Goal: Book appointment/travel/reservation

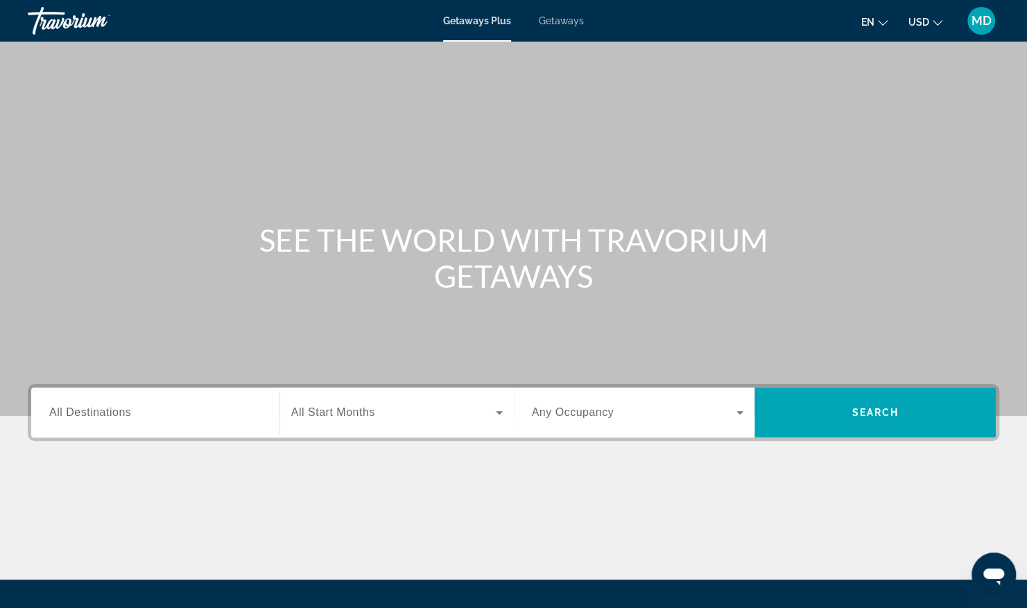
click at [107, 408] on span "All Destinations" at bounding box center [90, 412] width 82 height 12
click at [107, 408] on input "Destination All Destinations" at bounding box center [155, 413] width 212 height 17
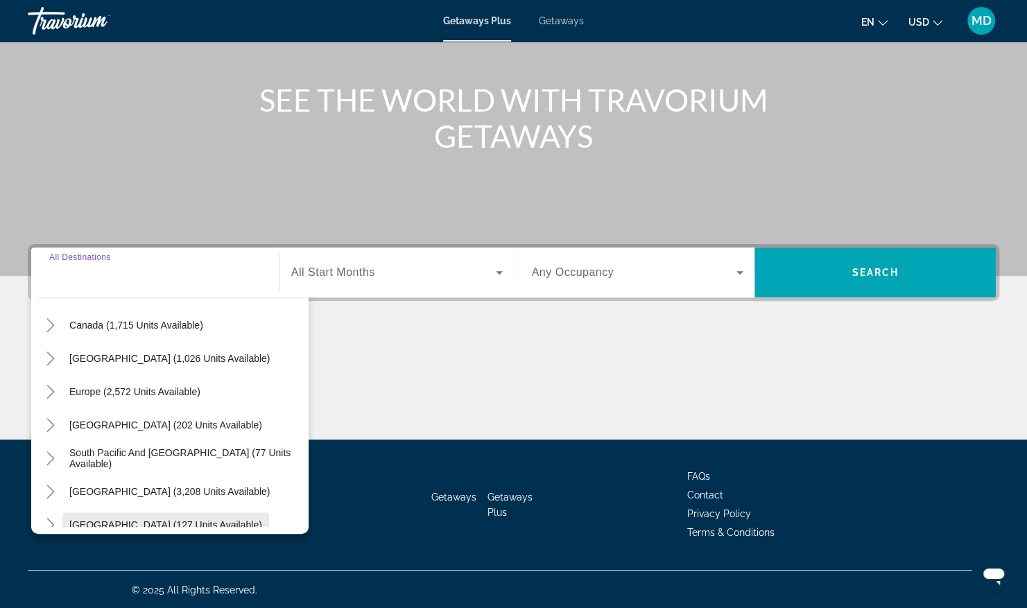
scroll to position [208, 0]
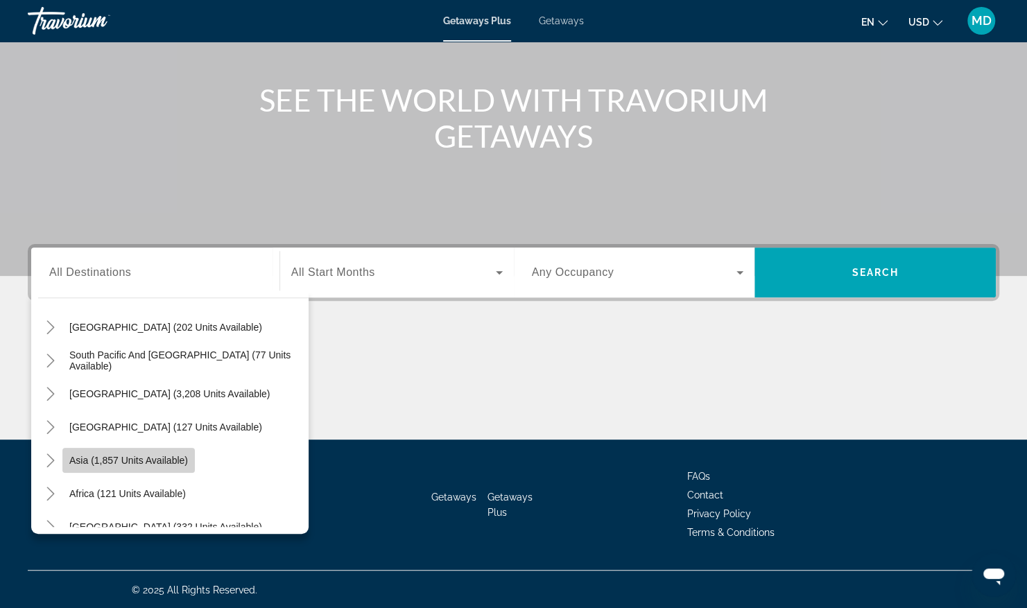
click at [182, 464] on span "Search widget" at bounding box center [128, 460] width 132 height 33
type input "**********"
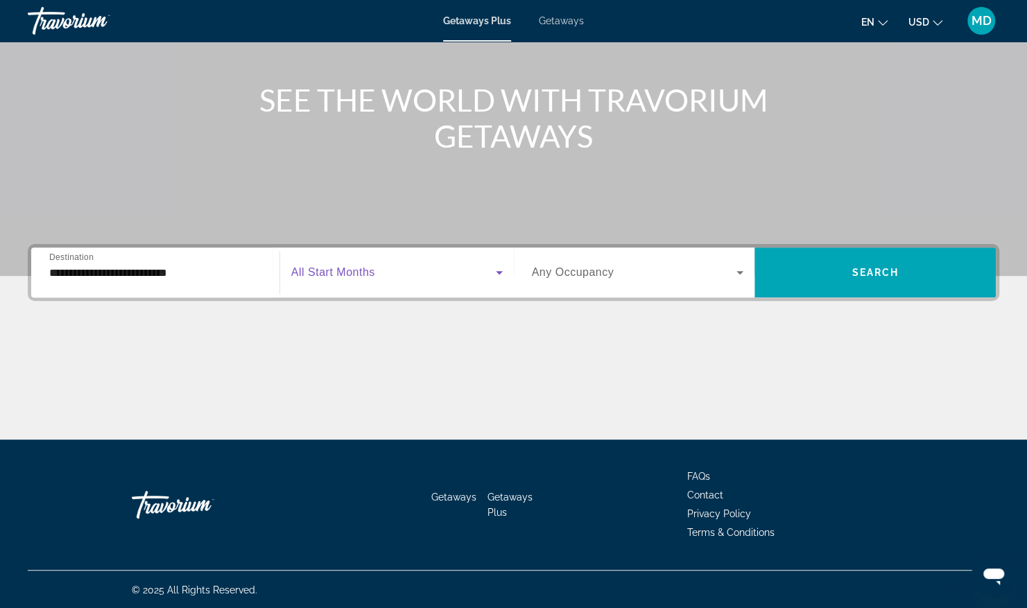
click at [438, 279] on span "Search widget" at bounding box center [393, 272] width 205 height 17
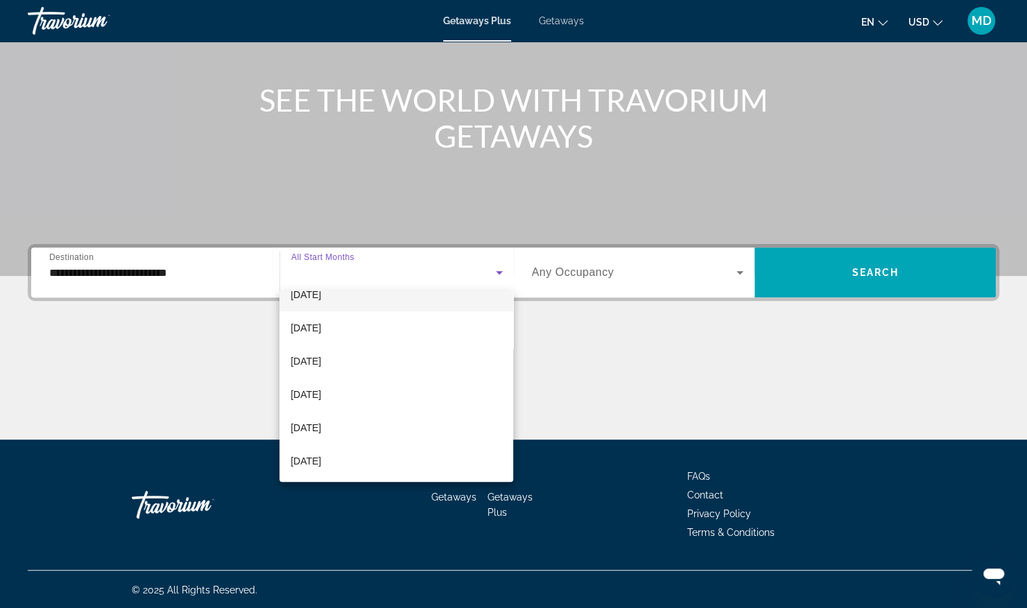
scroll to position [139, 0]
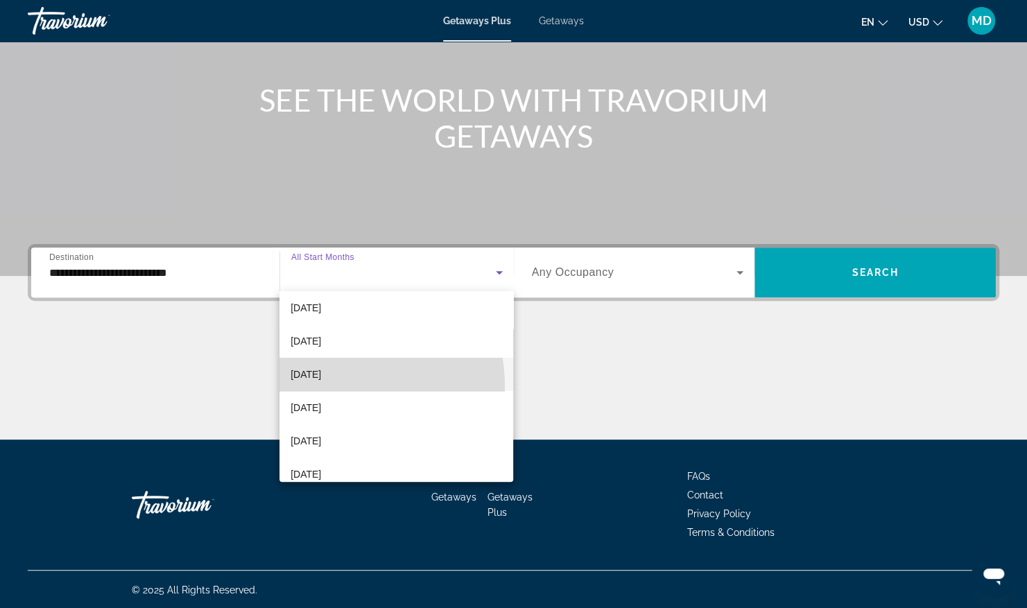
click at [338, 385] on mat-option "February 2026" at bounding box center [396, 374] width 234 height 33
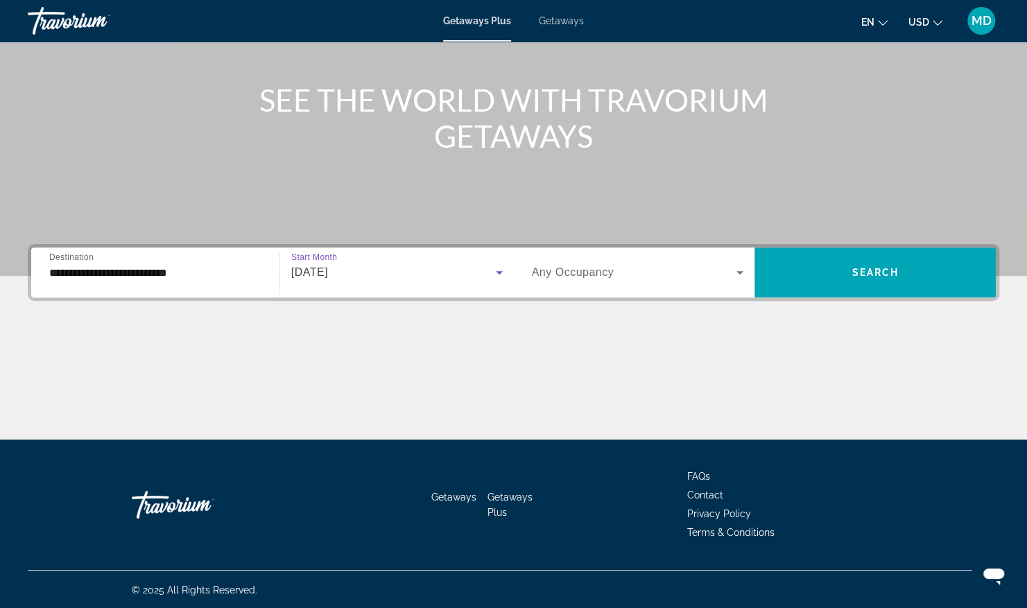
click at [736, 268] on icon "Search widget" at bounding box center [739, 272] width 17 height 17
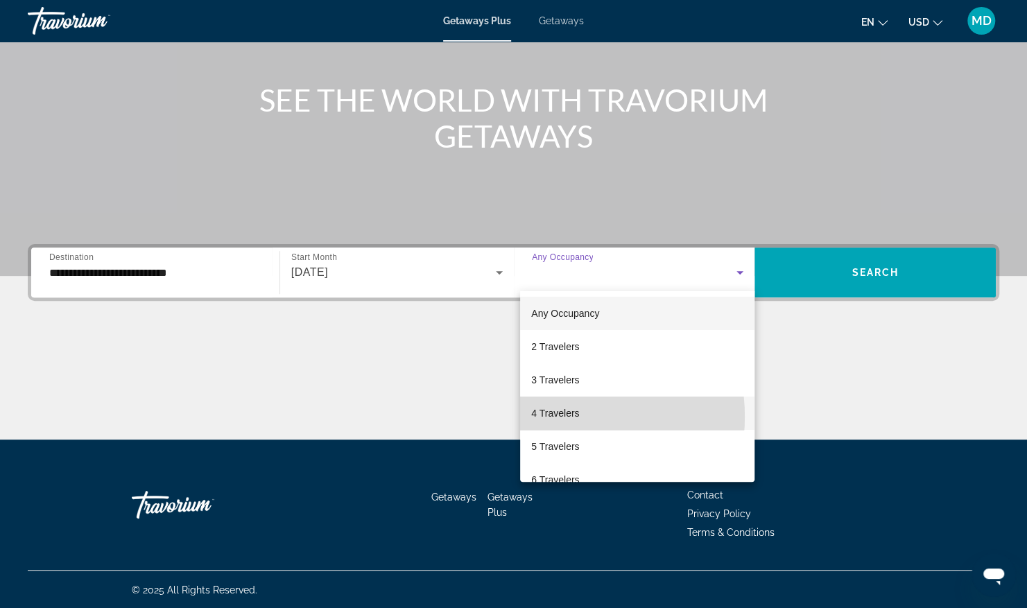
click at [550, 417] on span "4 Travelers" at bounding box center [555, 413] width 48 height 17
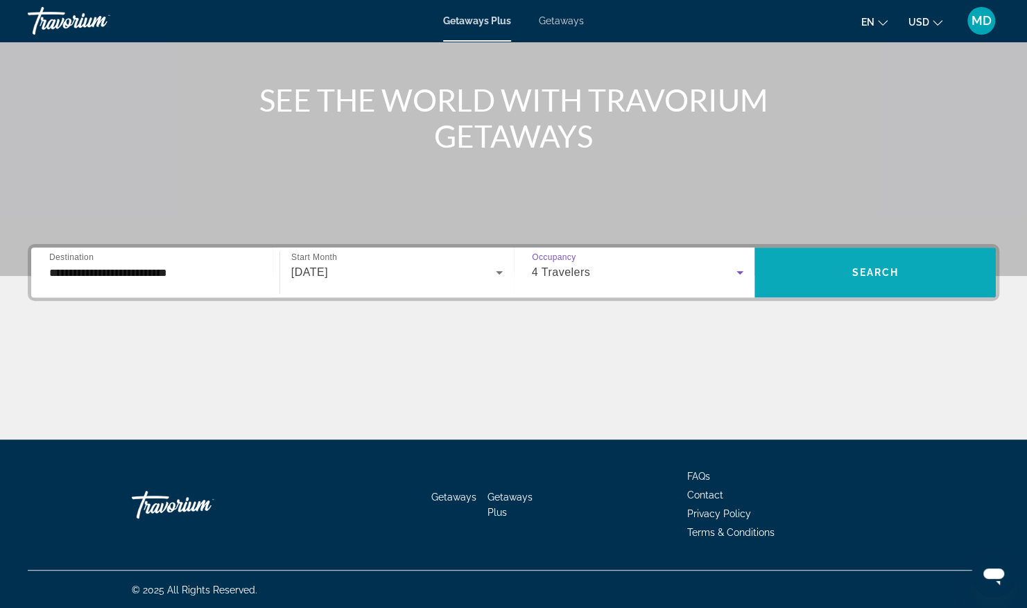
click at [843, 278] on span "Search widget" at bounding box center [874, 272] width 241 height 33
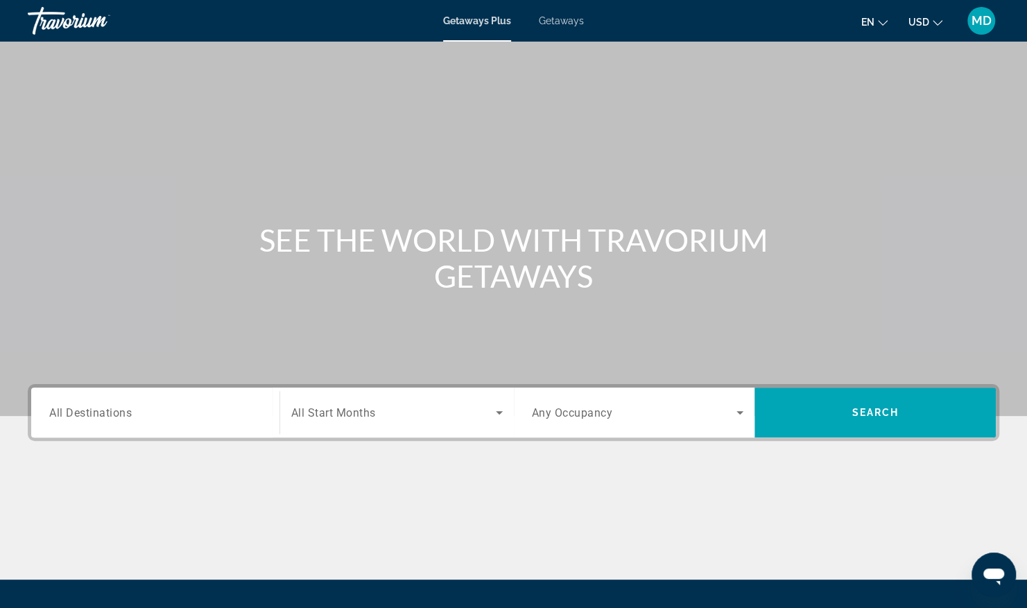
click at [559, 25] on span "Getaways" at bounding box center [561, 20] width 45 height 11
click at [138, 421] on div "Search widget" at bounding box center [155, 413] width 212 height 40
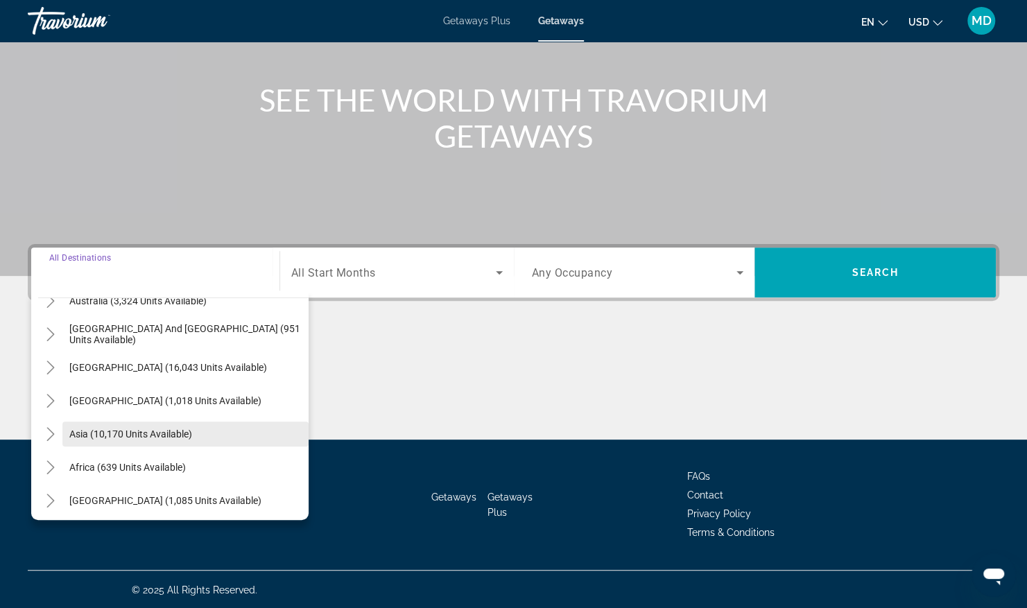
scroll to position [225, 0]
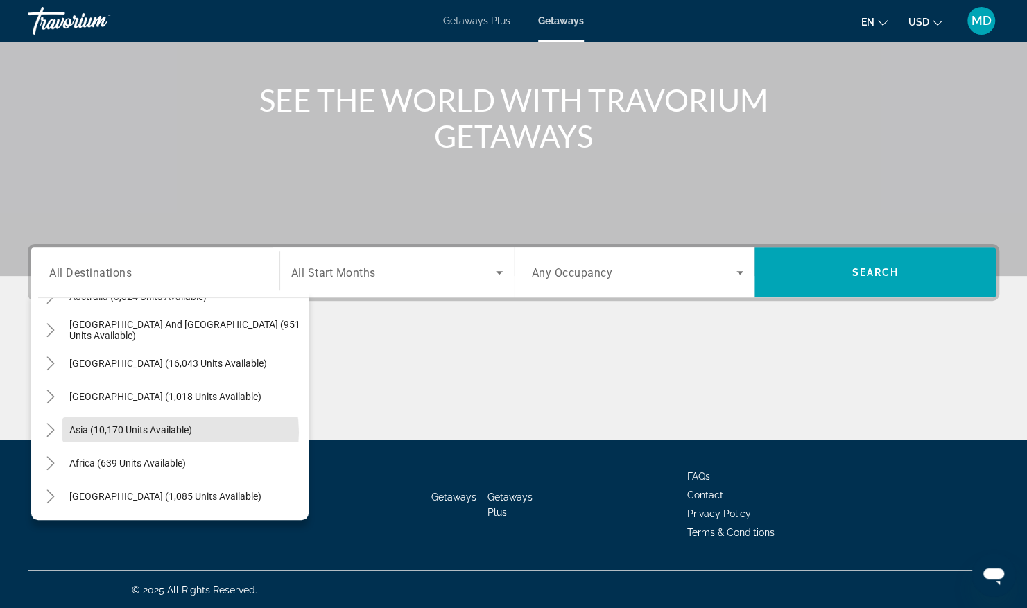
click at [175, 433] on span "Asia (10,170 units available)" at bounding box center [130, 429] width 123 height 11
type input "**********"
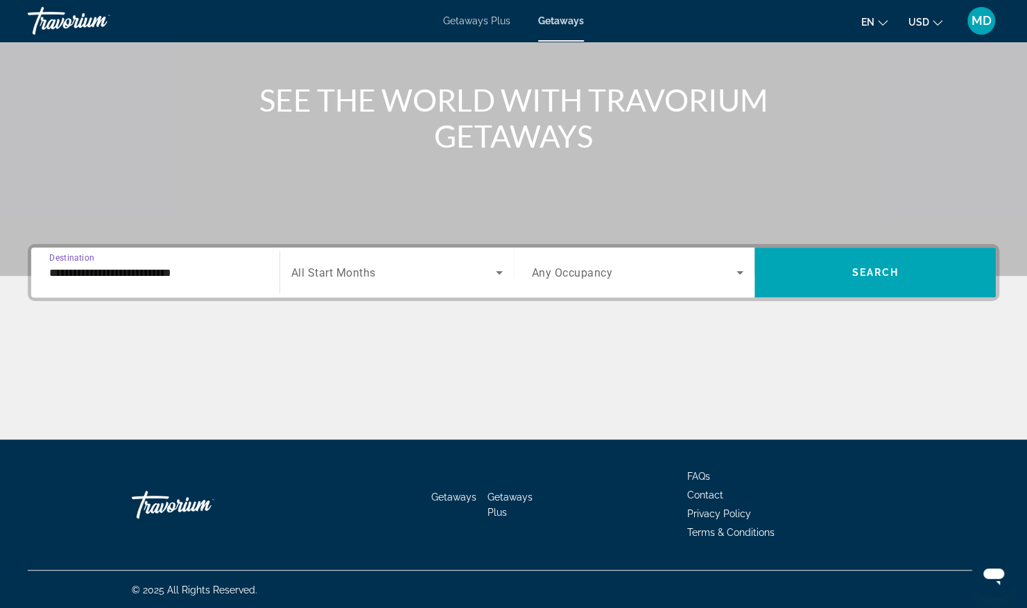
click at [493, 273] on icon "Search widget" at bounding box center [499, 272] width 17 height 17
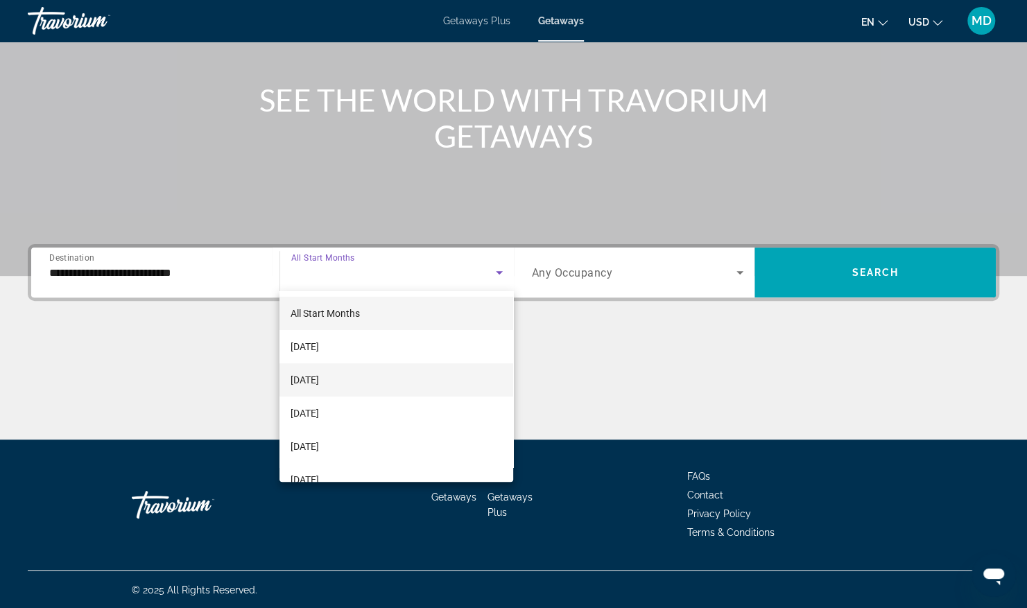
scroll to position [208, 0]
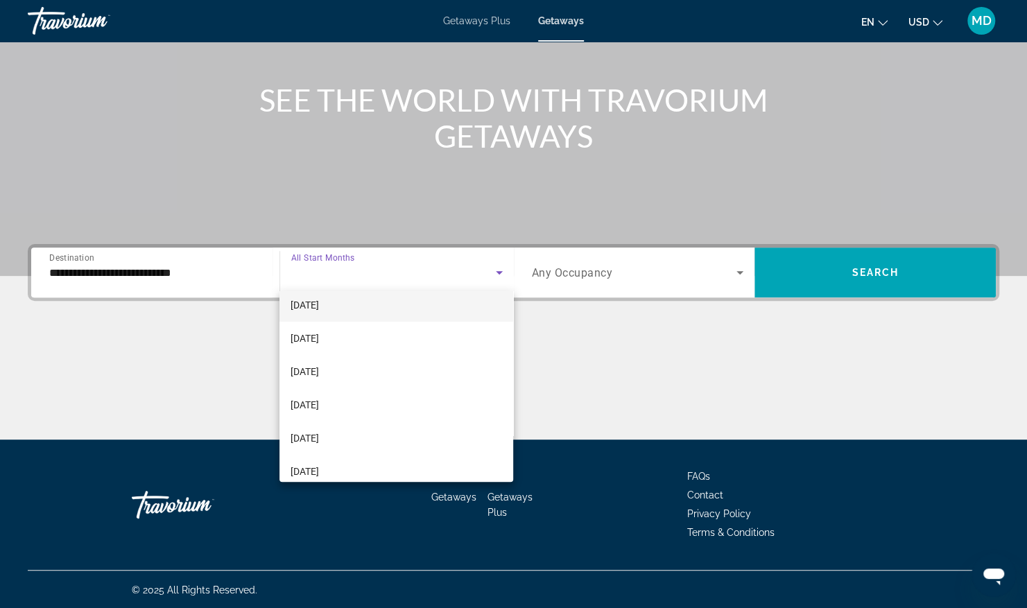
click at [319, 306] on span "February 2026" at bounding box center [304, 305] width 28 height 17
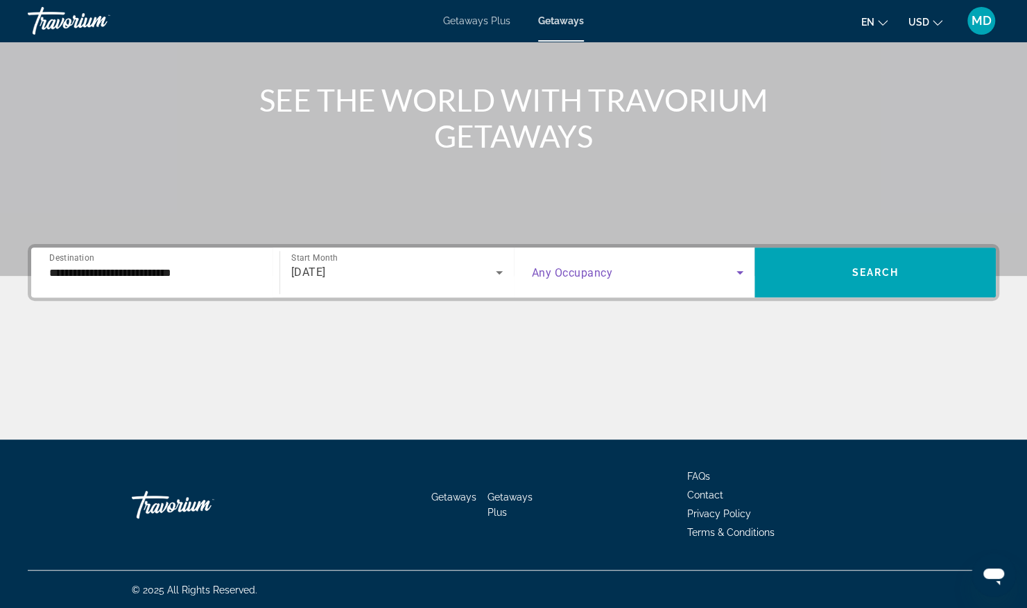
click at [745, 274] on icon "Search widget" at bounding box center [739, 272] width 17 height 17
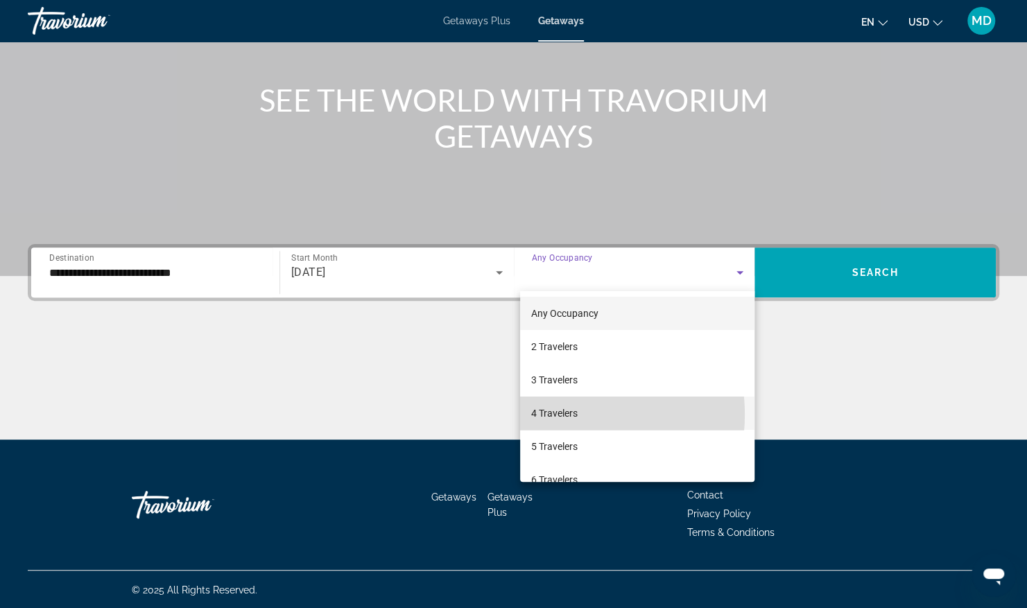
click at [557, 415] on span "4 Travelers" at bounding box center [554, 413] width 46 height 17
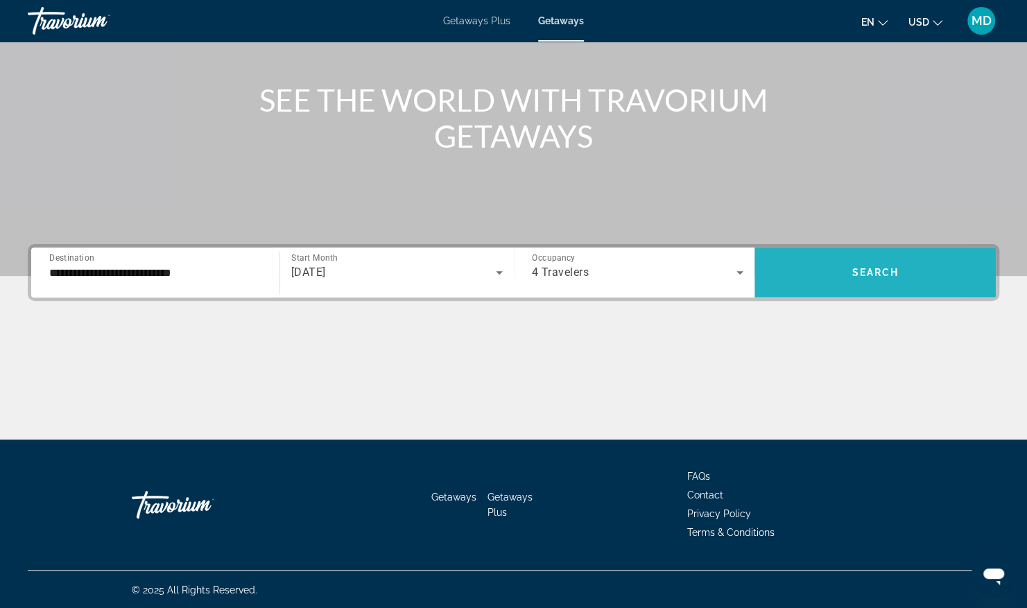
click at [806, 279] on span "Search widget" at bounding box center [874, 272] width 241 height 33
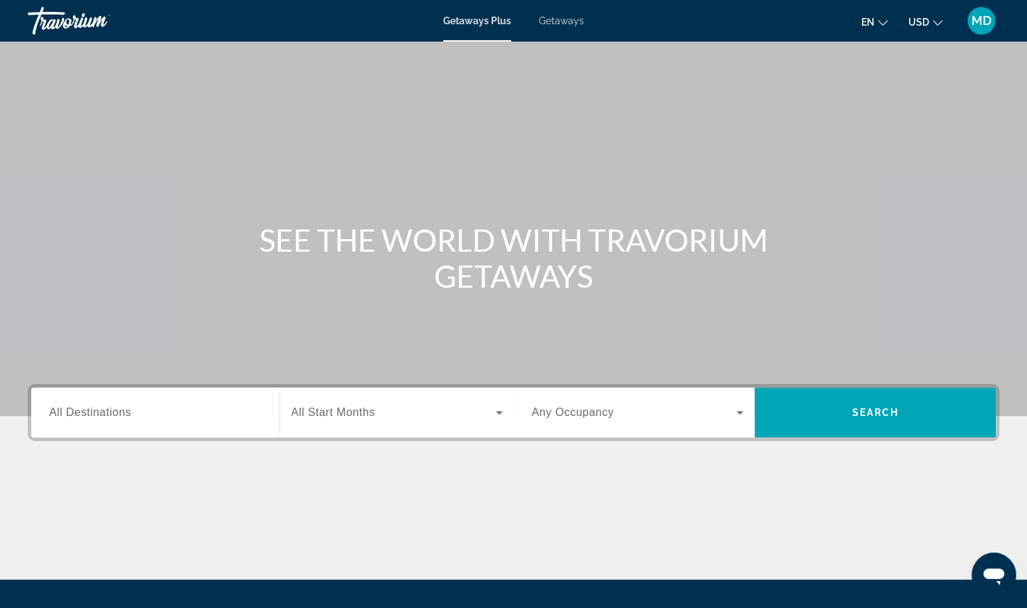
click at [548, 23] on span "Getaways" at bounding box center [561, 20] width 45 height 11
click at [170, 417] on input "Destination All Destinations" at bounding box center [155, 413] width 212 height 17
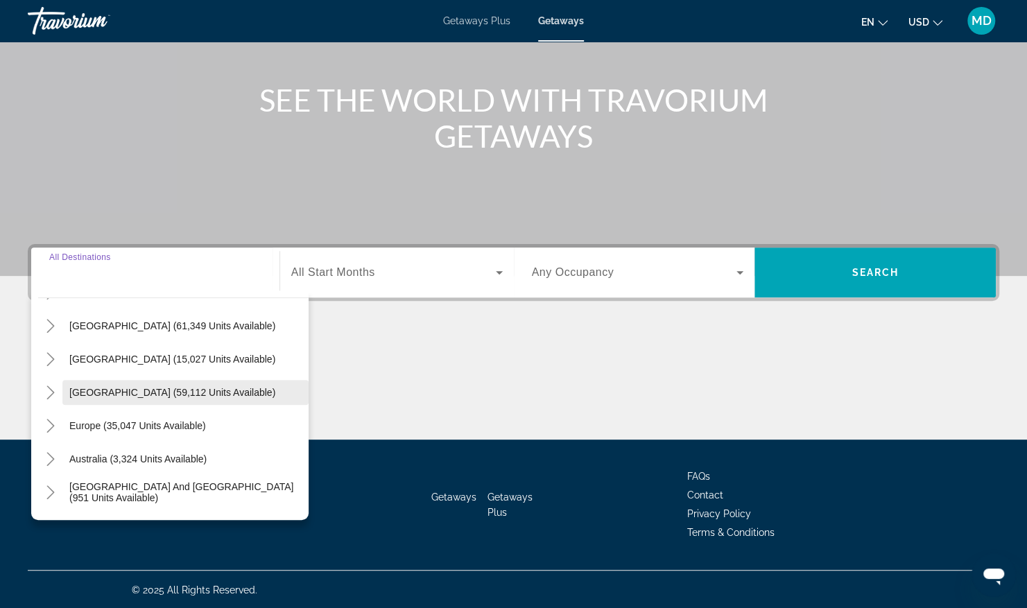
scroll to position [139, 0]
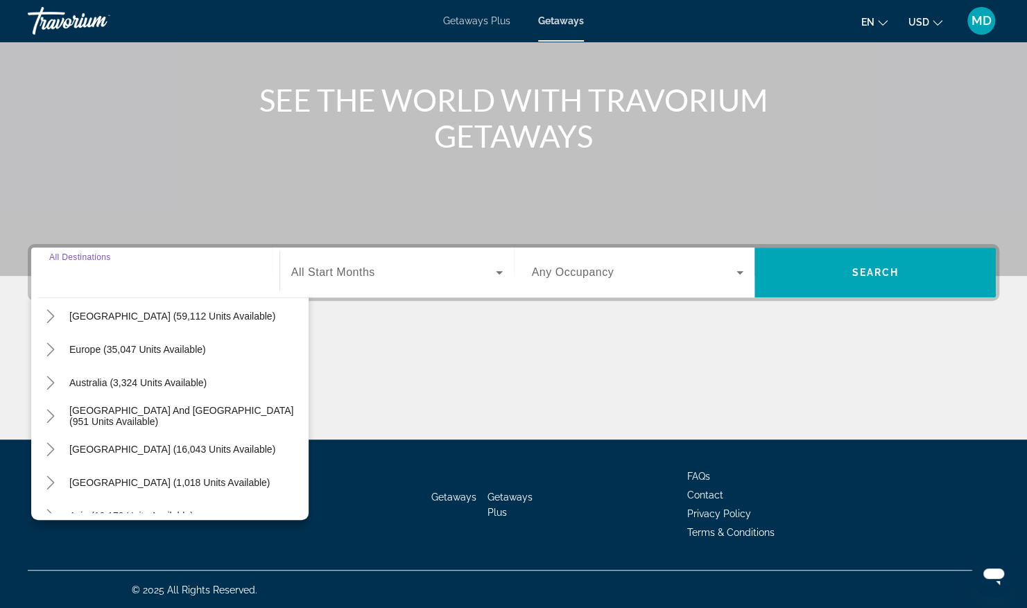
click at [183, 353] on span "Europe (35,047 units available)" at bounding box center [137, 349] width 137 height 11
type input "**********"
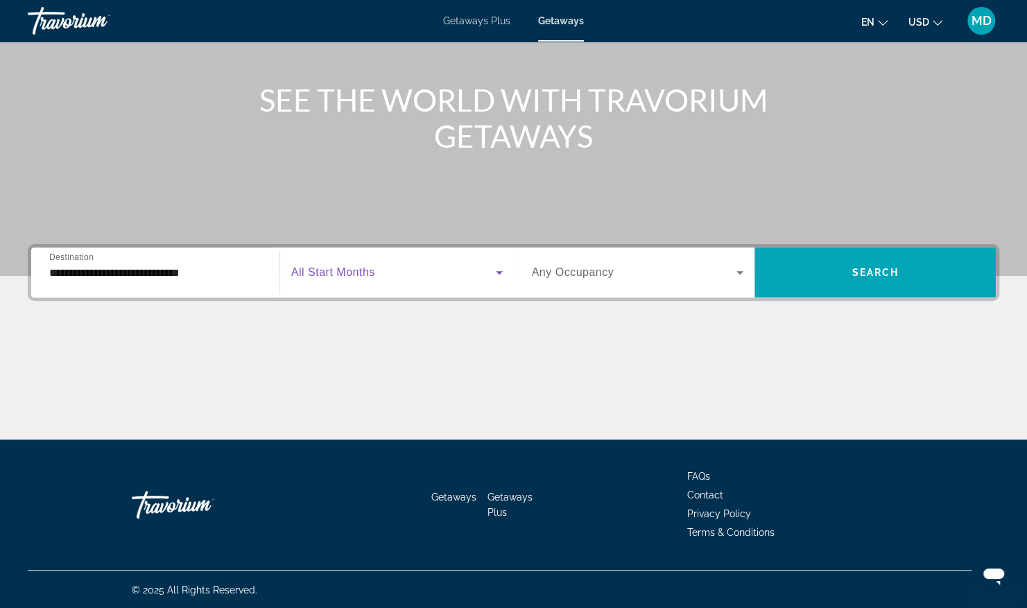
click at [496, 271] on icon "Search widget" at bounding box center [499, 272] width 7 height 3
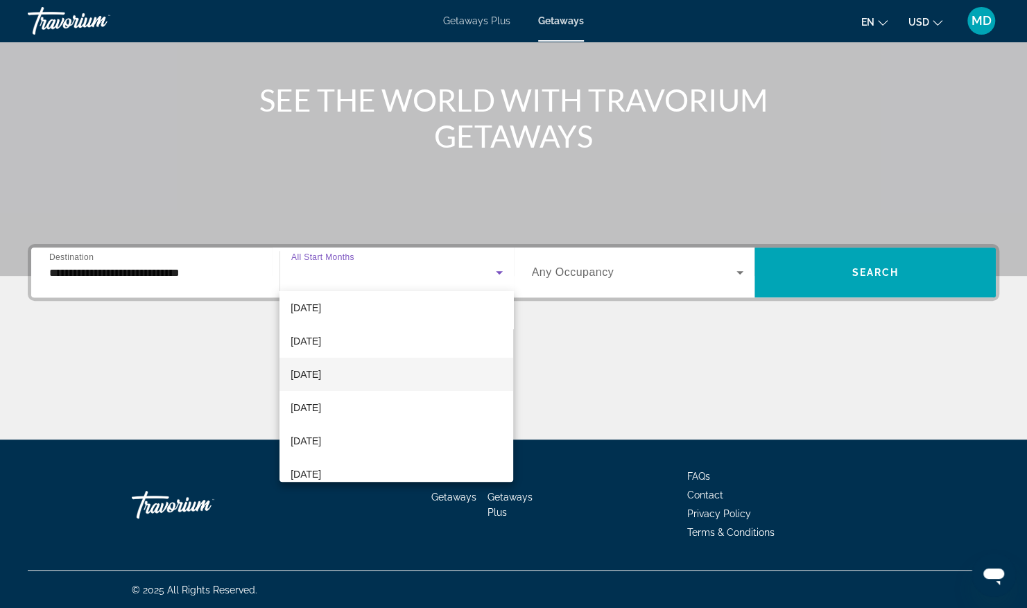
click at [403, 368] on mat-option "February 2026" at bounding box center [396, 374] width 234 height 33
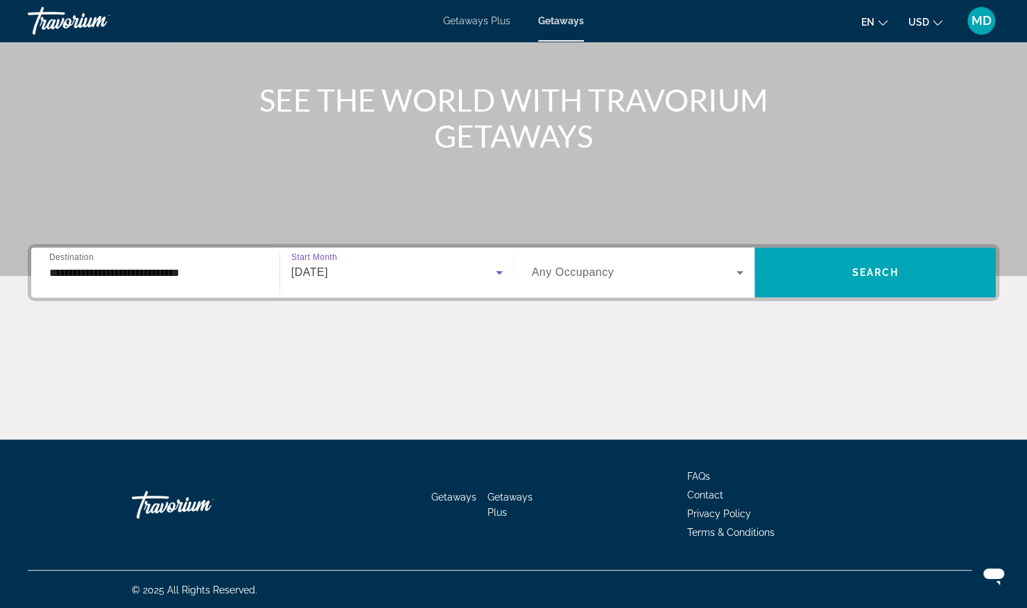
click at [739, 266] on icon "Search widget" at bounding box center [739, 272] width 17 height 17
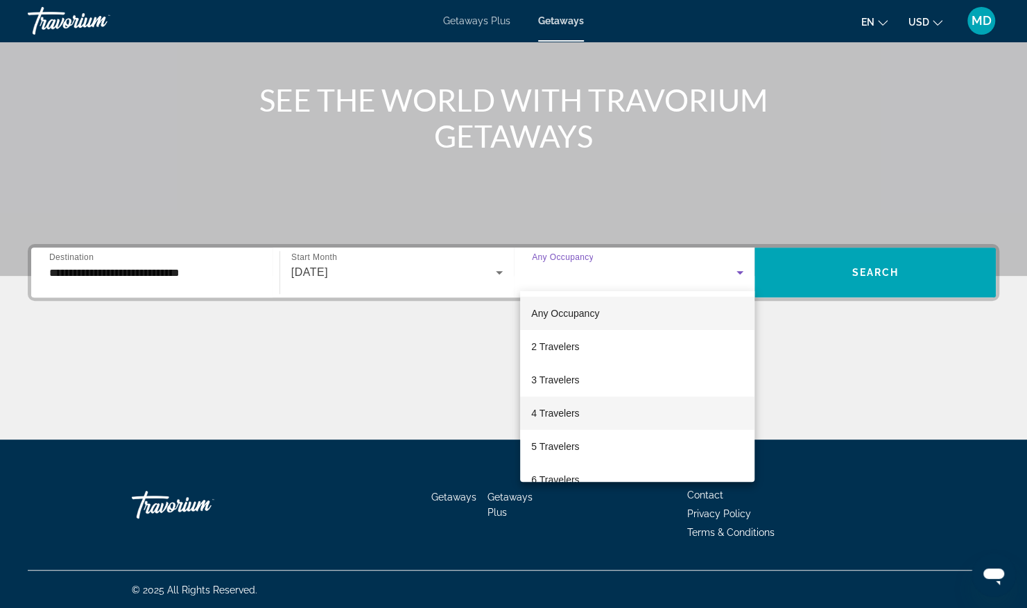
click at [546, 424] on mat-option "4 Travelers" at bounding box center [637, 413] width 234 height 33
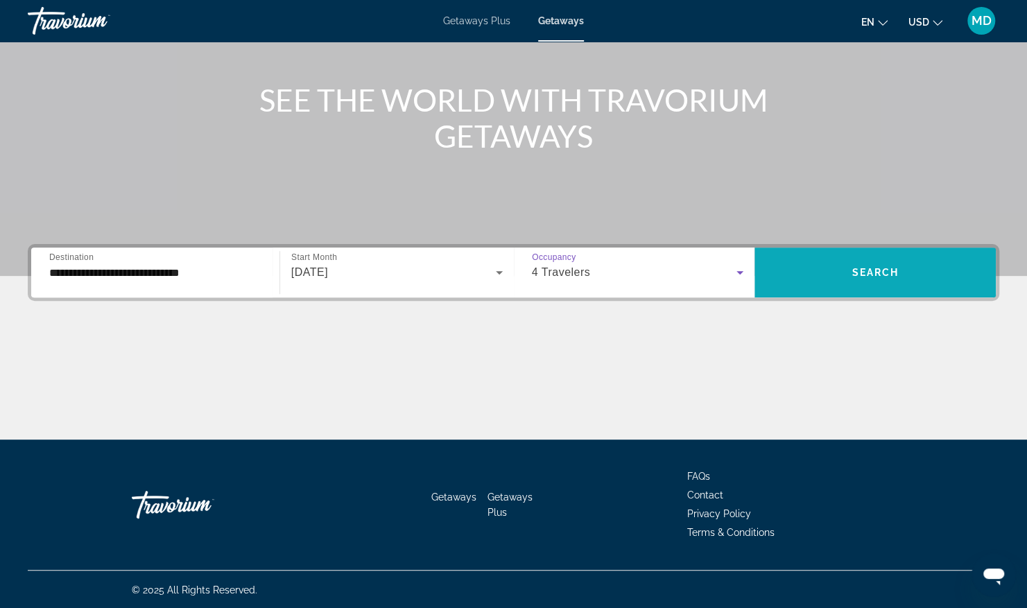
click at [822, 277] on span "Search widget" at bounding box center [874, 272] width 241 height 33
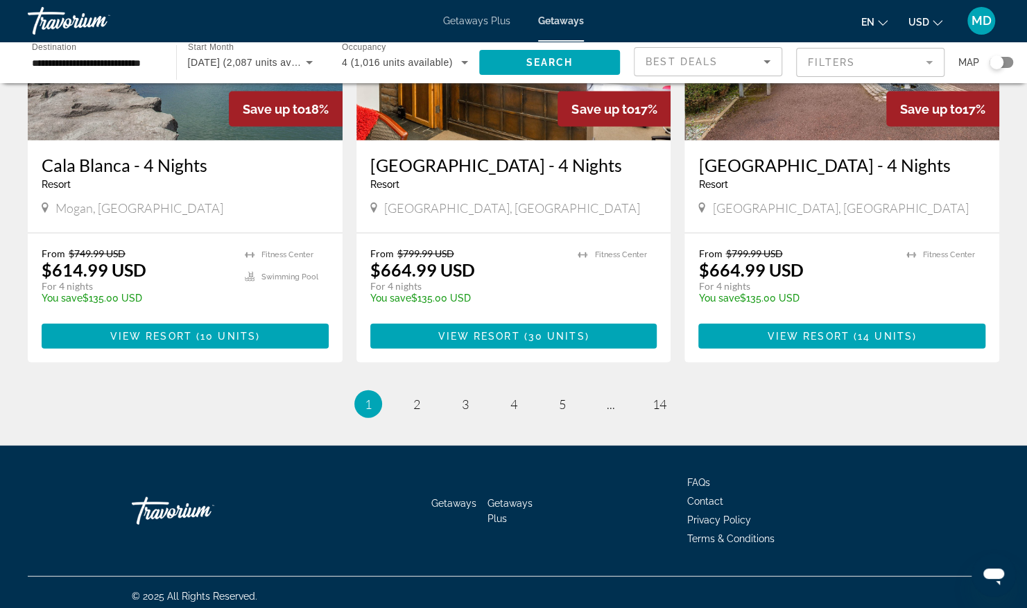
scroll to position [1675, 0]
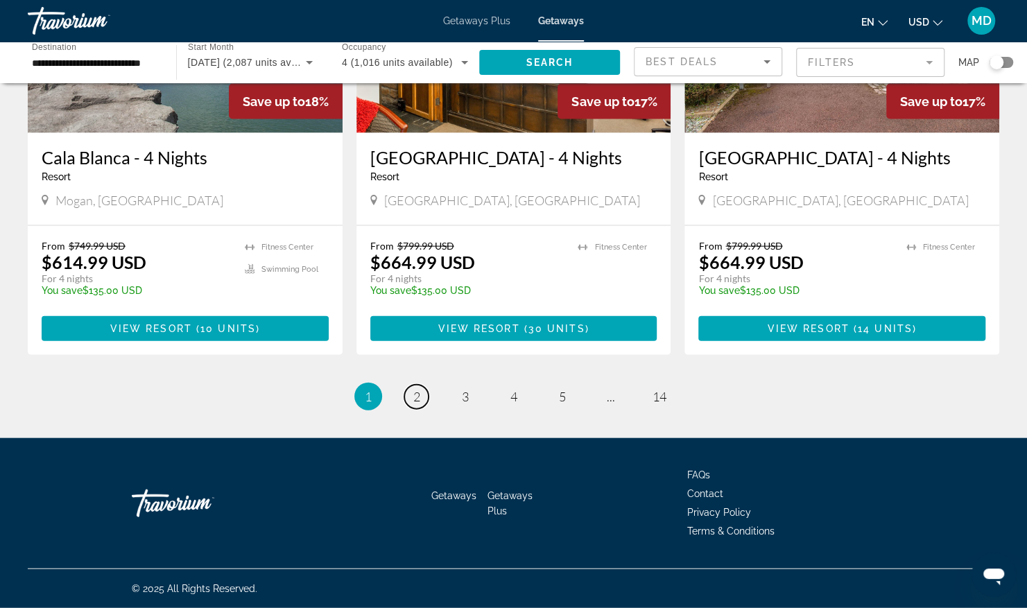
drag, startPoint x: 406, startPoint y: 400, endPoint x: 403, endPoint y: 392, distance: 8.1
click at [406, 401] on link "page 2" at bounding box center [416, 397] width 24 height 24
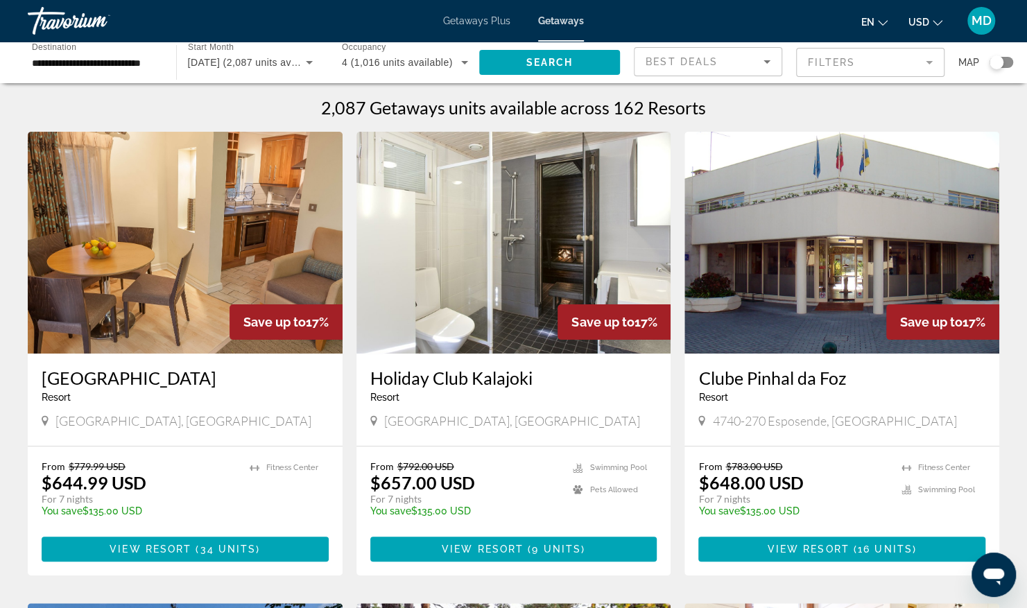
click at [46, 47] on span "Destination" at bounding box center [54, 46] width 44 height 9
click at [46, 55] on input "**********" at bounding box center [95, 63] width 126 height 17
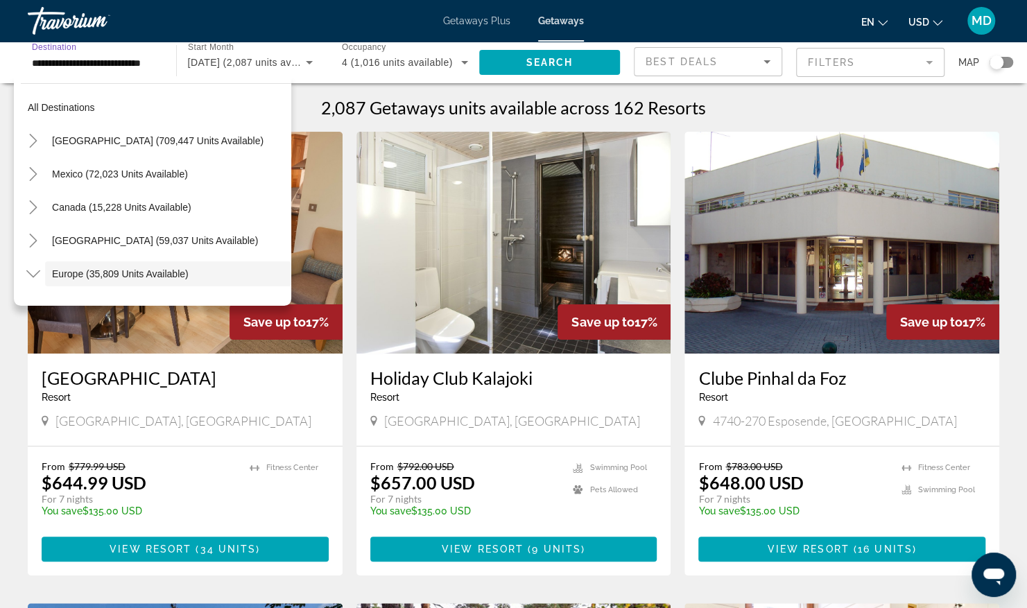
scroll to position [82, 0]
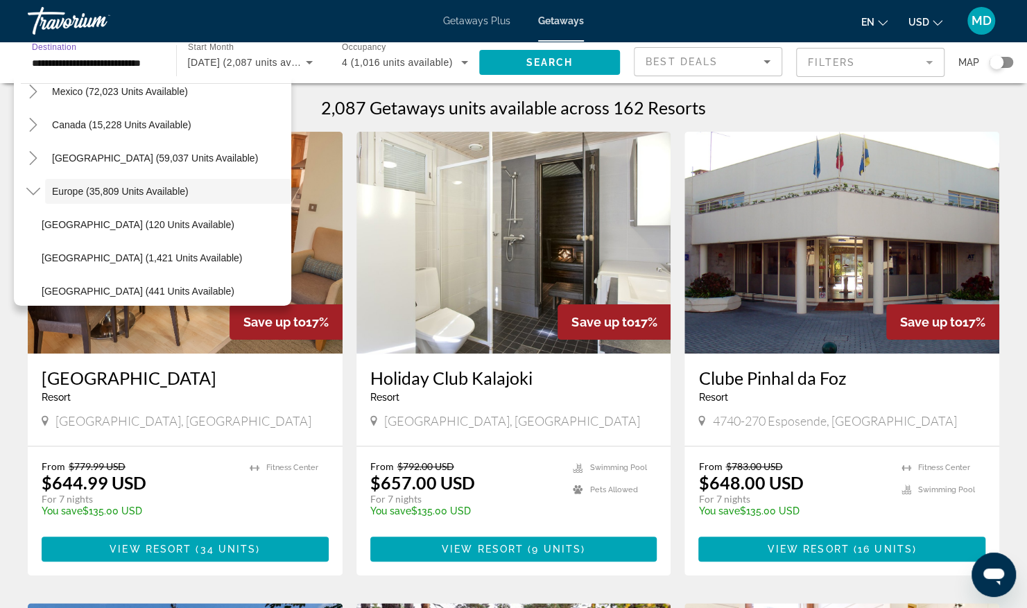
click at [80, 46] on div "**********" at bounding box center [95, 63] width 126 height 40
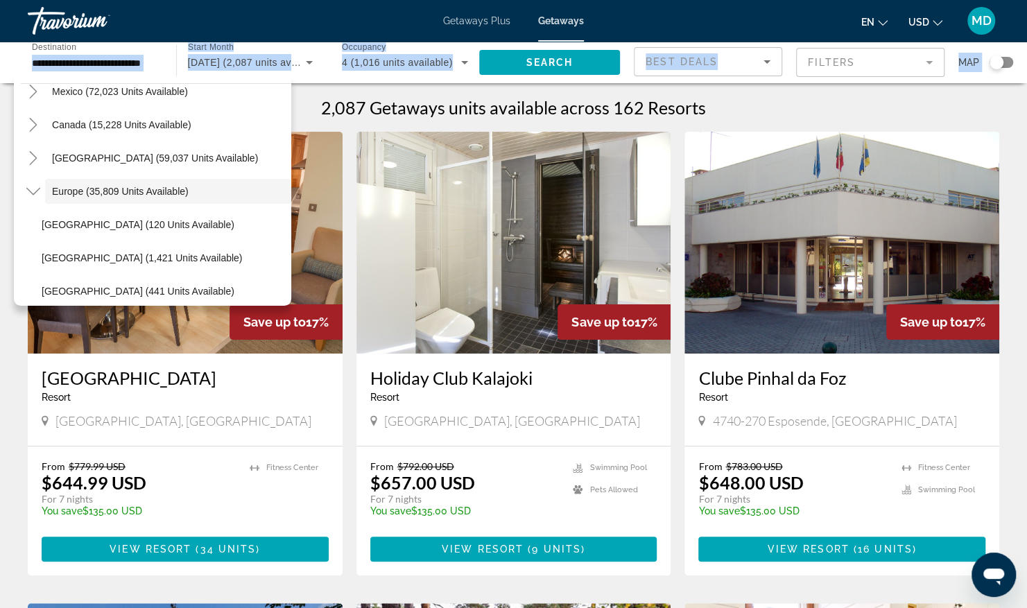
drag, startPoint x: 164, startPoint y: 61, endPoint x: -3, endPoint y: 46, distance: 167.1
click at [0, 46] on html "**********" at bounding box center [513, 304] width 1027 height 608
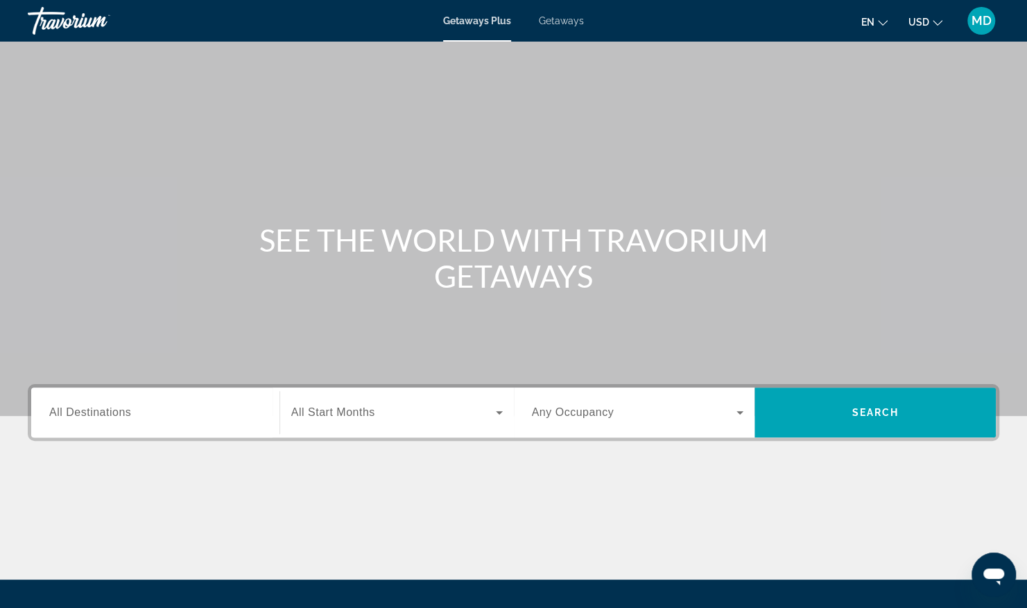
click at [494, 19] on span "Getaways Plus" at bounding box center [477, 20] width 68 height 11
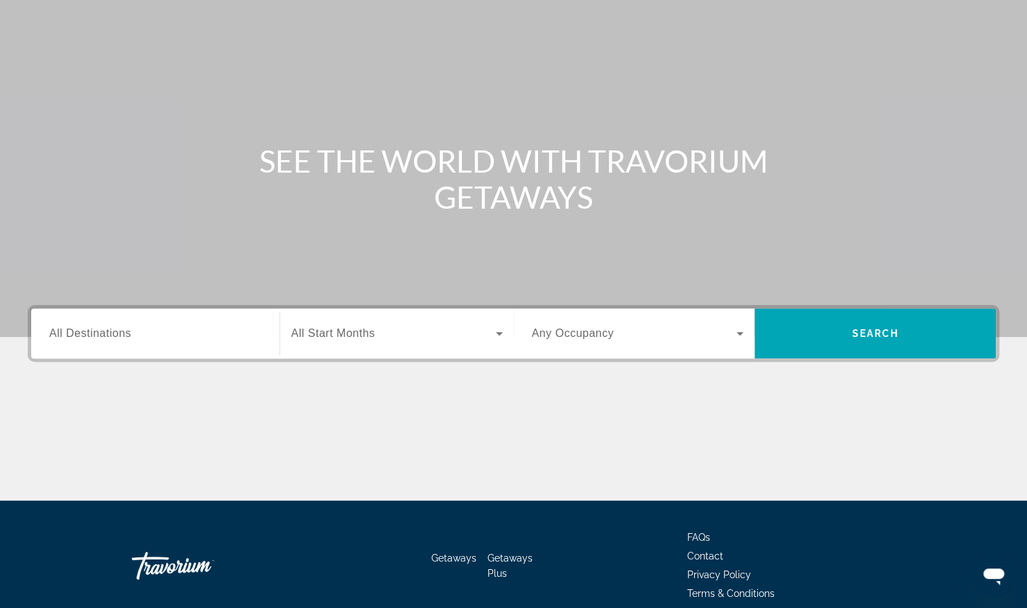
scroll to position [140, 0]
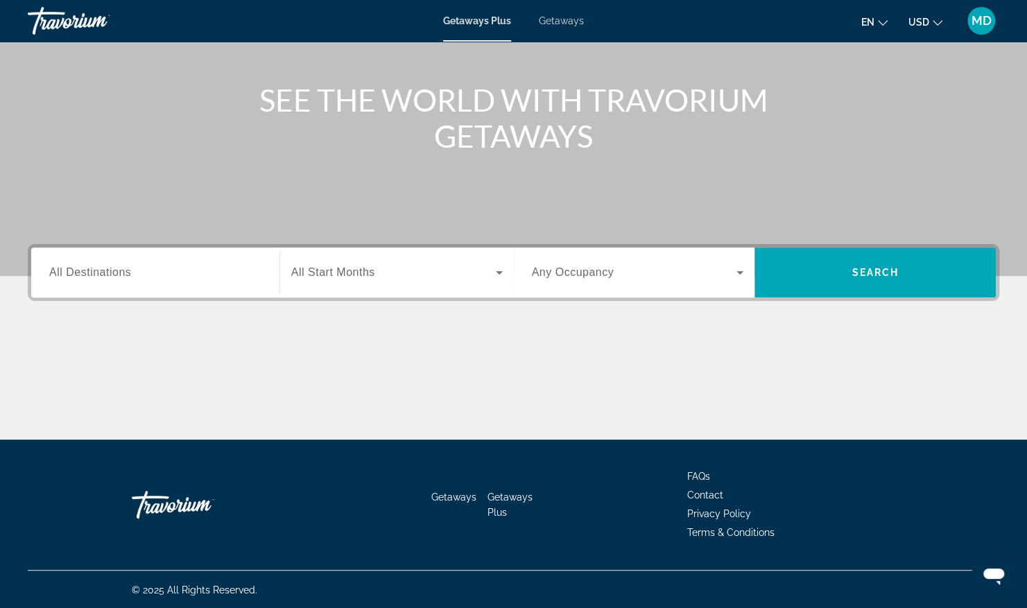
click at [162, 278] on input "Destination All Destinations" at bounding box center [155, 273] width 212 height 17
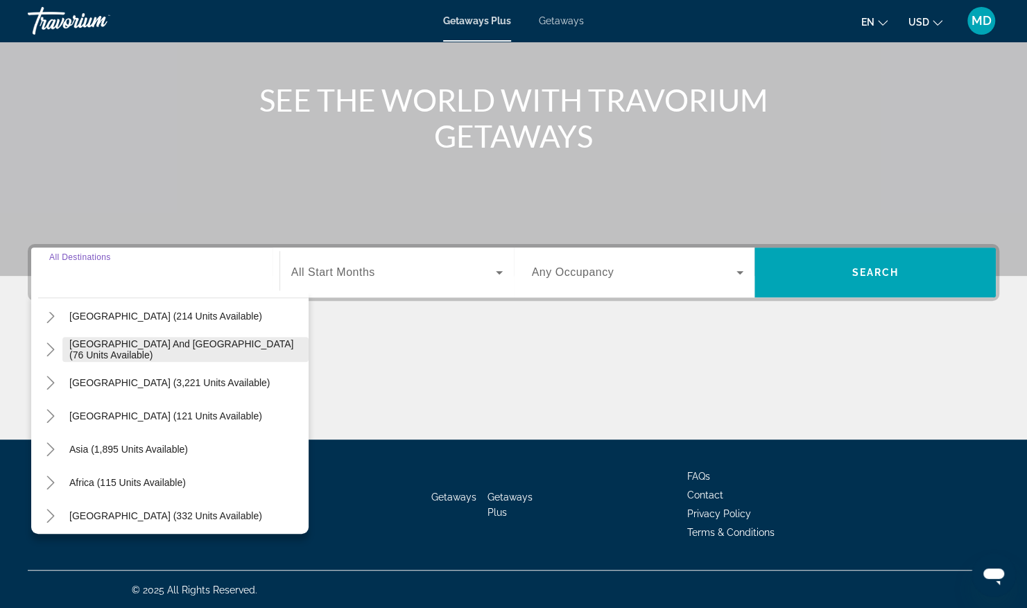
scroll to position [225, 0]
